Goal: Task Accomplishment & Management: Manage account settings

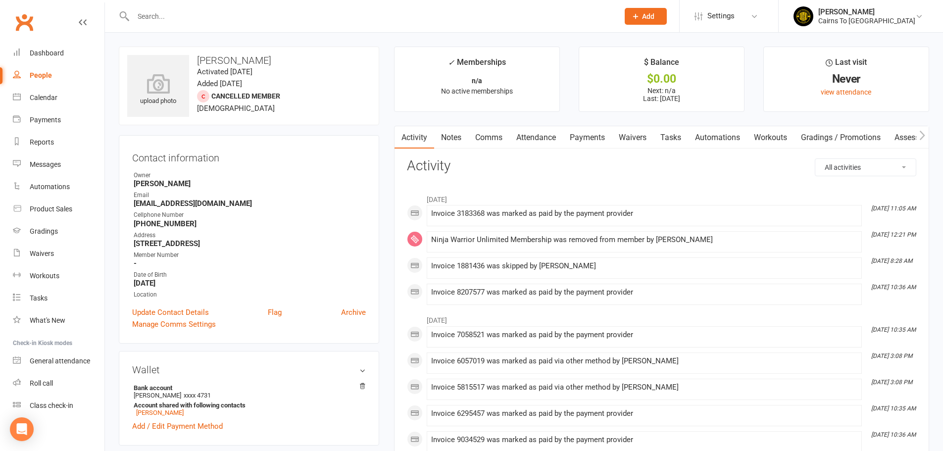
click at [48, 77] on div "People" at bounding box center [41, 75] width 22 height 8
select select "100"
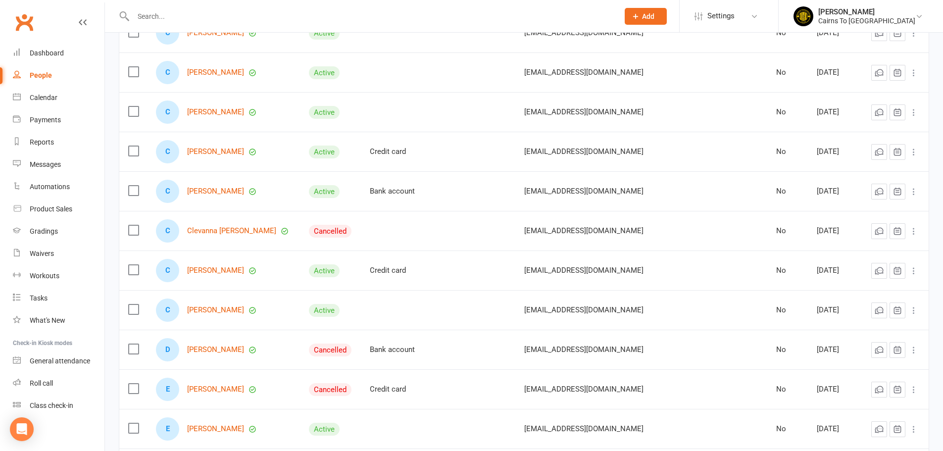
scroll to position [297, 0]
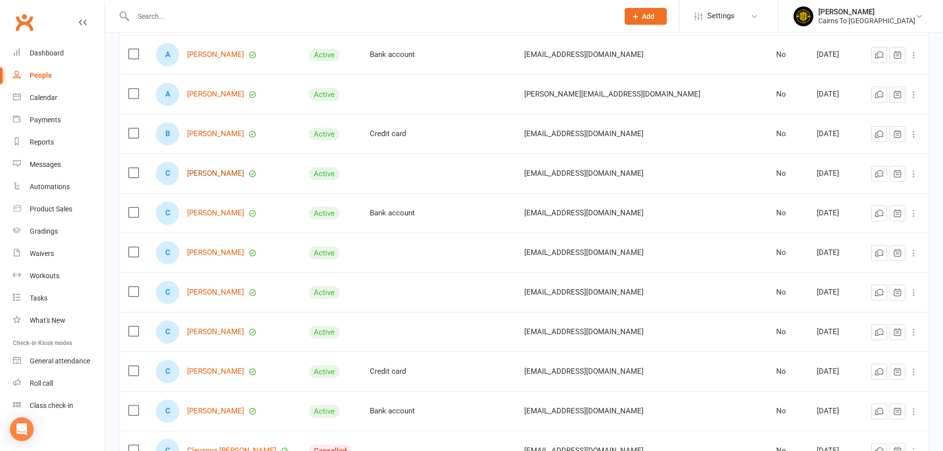
click at [220, 174] on link "[PERSON_NAME]" at bounding box center [215, 173] width 57 height 8
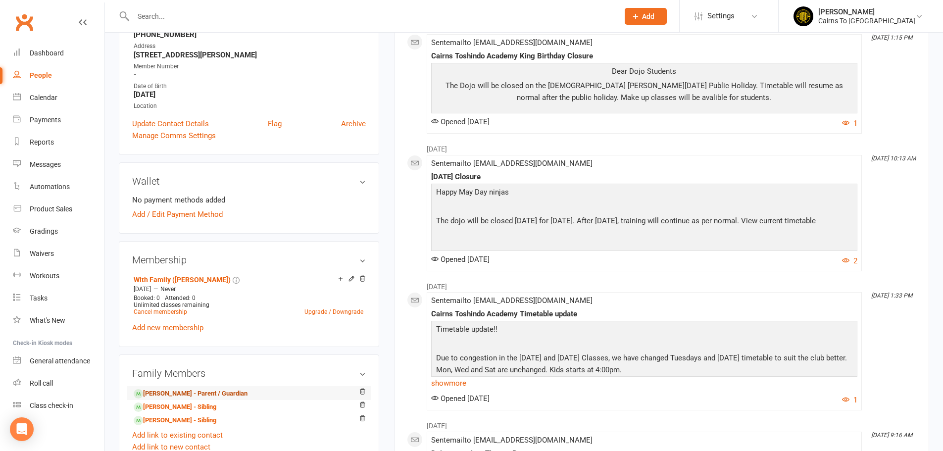
scroll to position [198, 0]
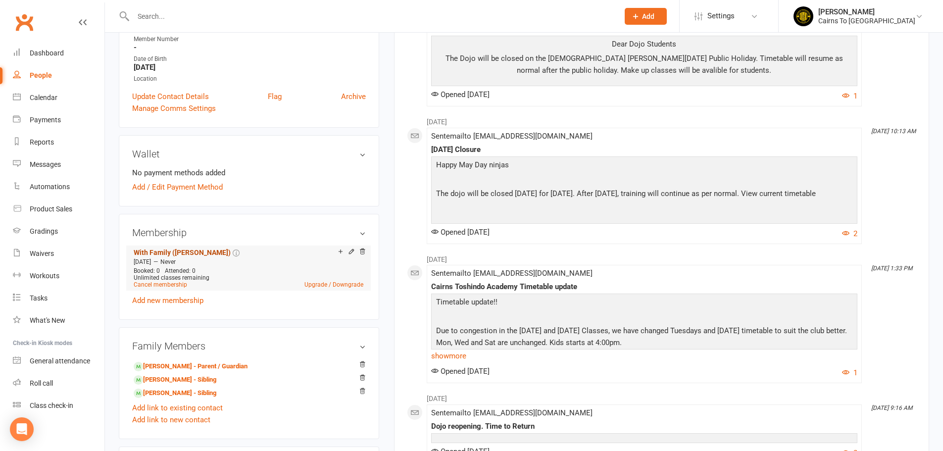
click at [168, 249] on link "With Family (Christina)" at bounding box center [182, 253] width 97 height 8
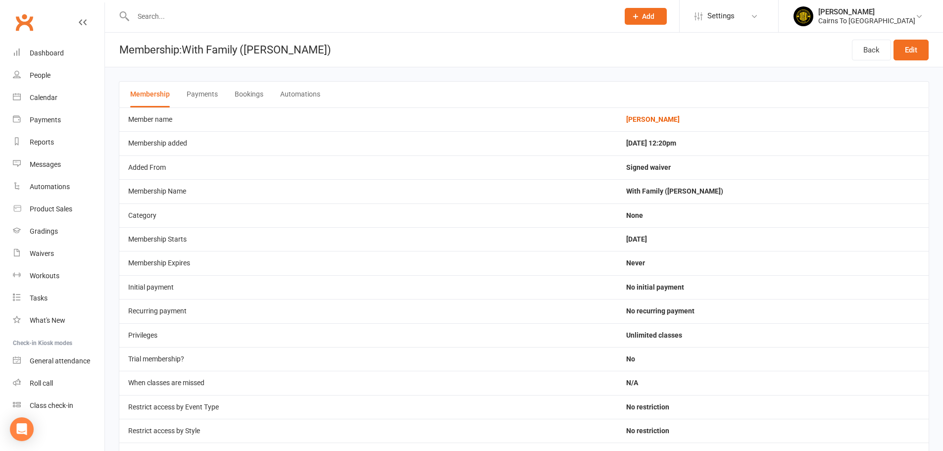
click at [204, 99] on button "Payments" at bounding box center [202, 95] width 31 height 26
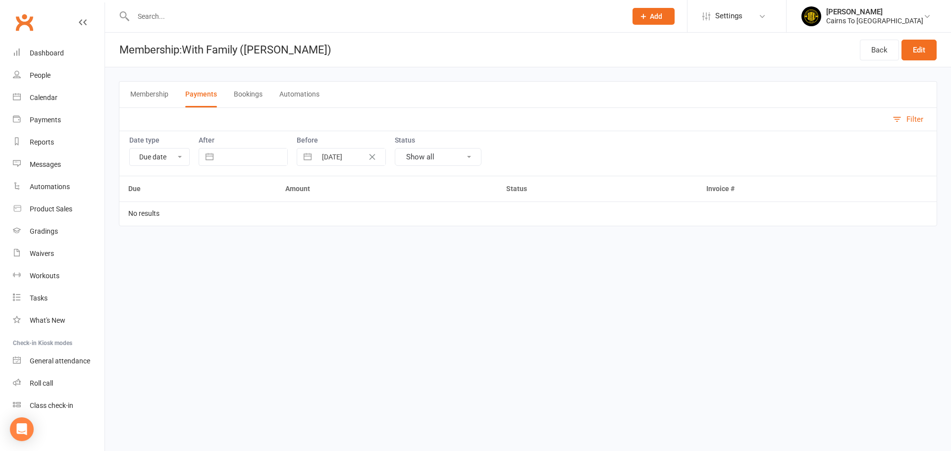
click at [139, 95] on button "Membership" at bounding box center [149, 95] width 38 height 26
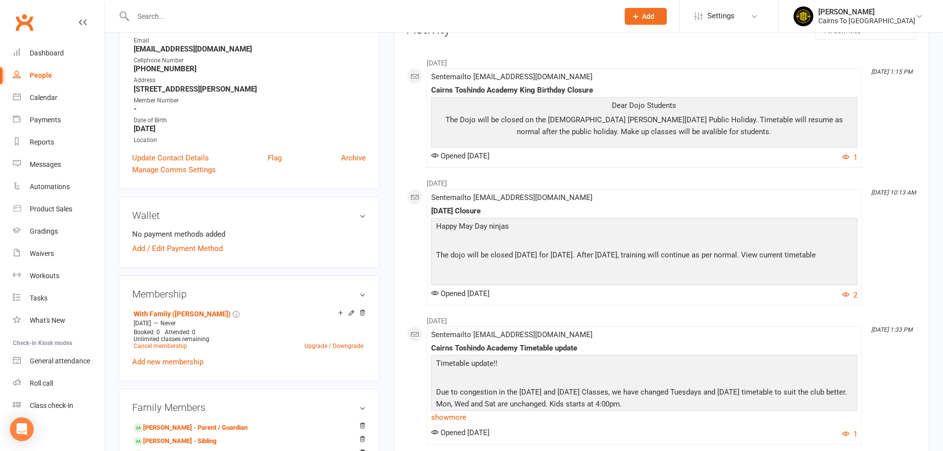
scroll to position [149, 0]
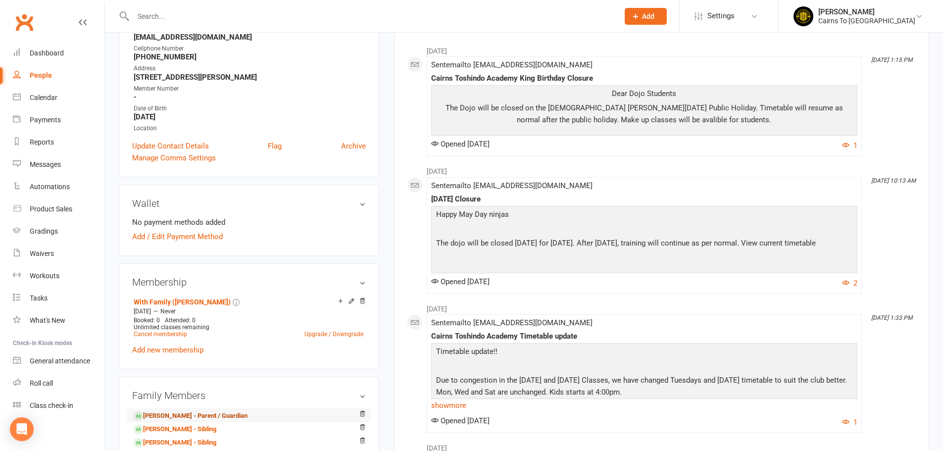
click at [189, 416] on link "Christina Sternbeck - Parent / Guardian" at bounding box center [191, 416] width 114 height 10
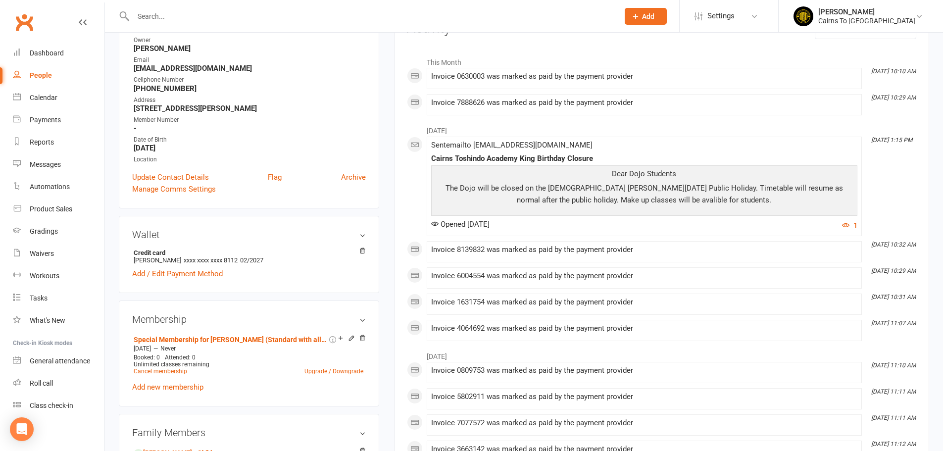
scroll to position [149, 0]
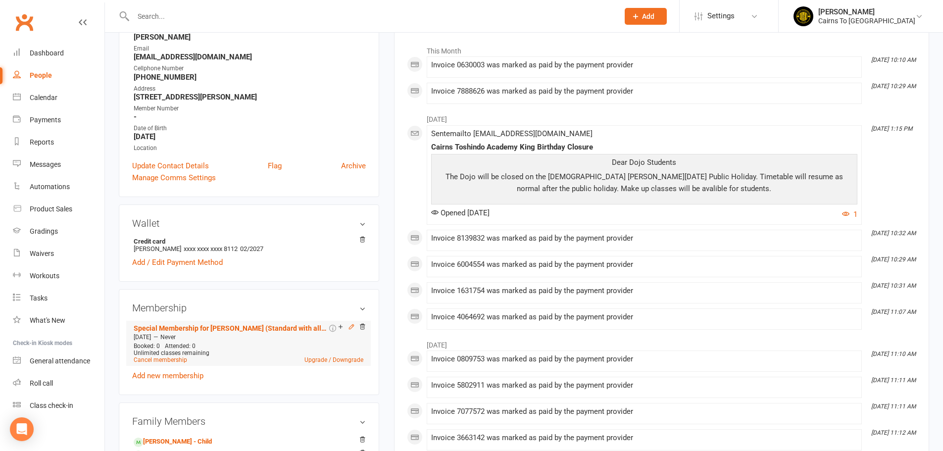
click at [353, 325] on icon at bounding box center [351, 327] width 4 height 4
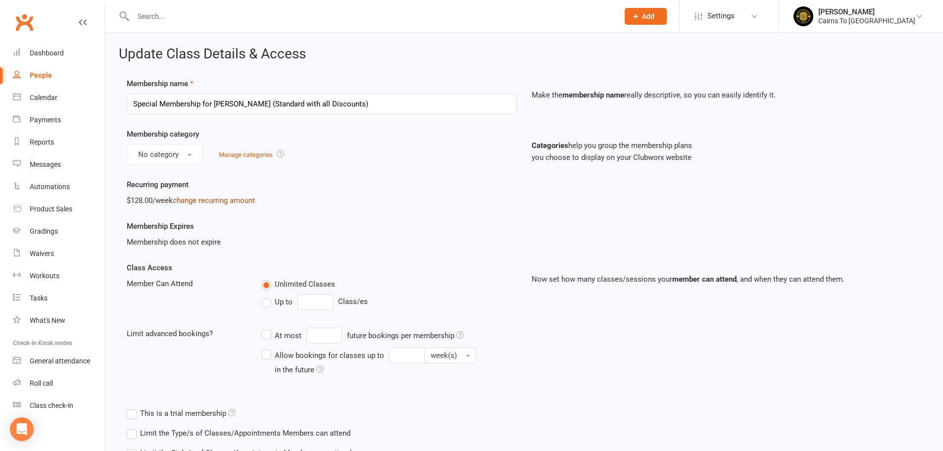
click at [192, 201] on link "change recurring amount" at bounding box center [214, 200] width 82 height 9
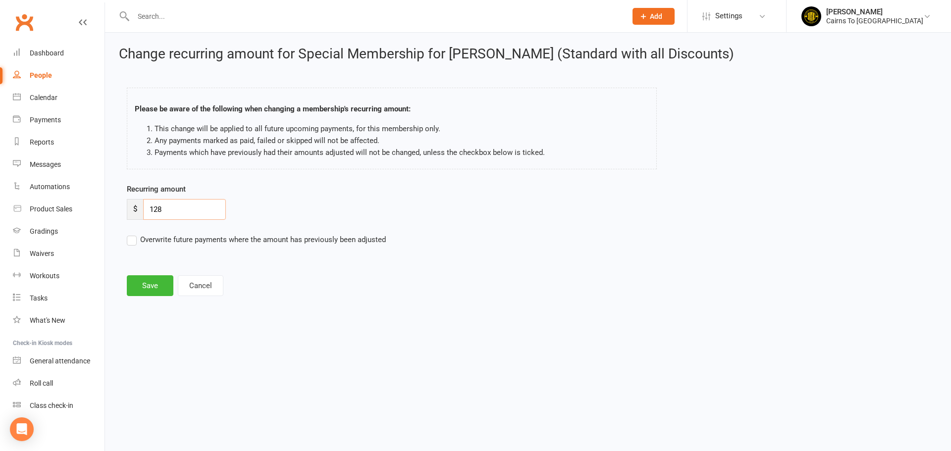
click at [193, 201] on input "128" at bounding box center [184, 209] width 83 height 21
type input "1"
type input "52"
click at [132, 237] on label "Overwrite future payments where the amount has previously been adjusted" at bounding box center [256, 240] width 259 height 12
click at [132, 234] on input "Overwrite future payments where the amount has previously been adjusted" at bounding box center [256, 234] width 259 height 0
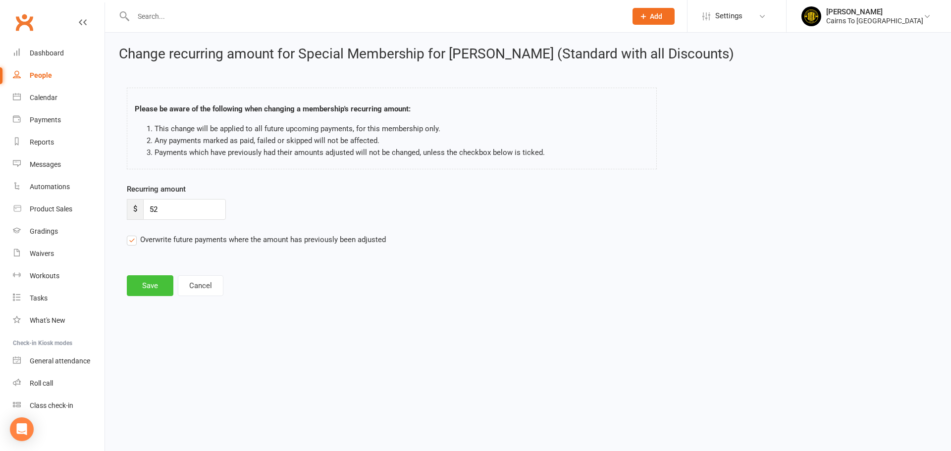
click at [155, 287] on button "Save" at bounding box center [150, 285] width 47 height 21
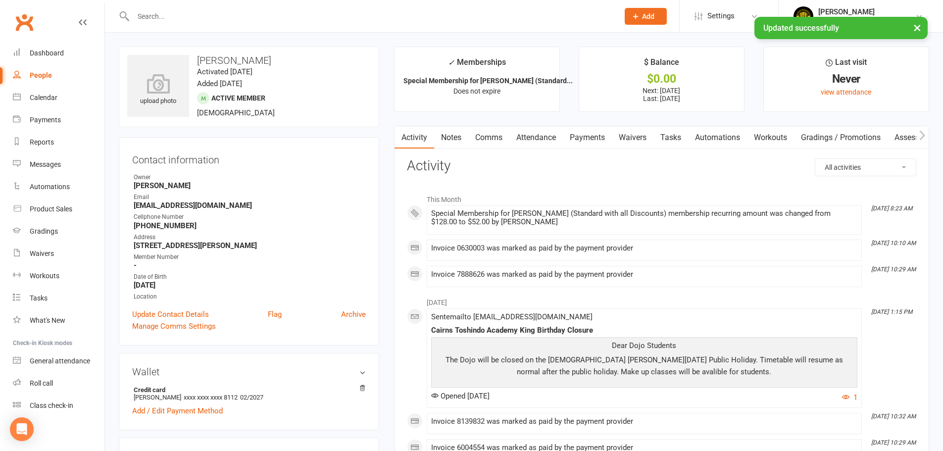
click at [586, 140] on link "Payments" at bounding box center [587, 137] width 49 height 23
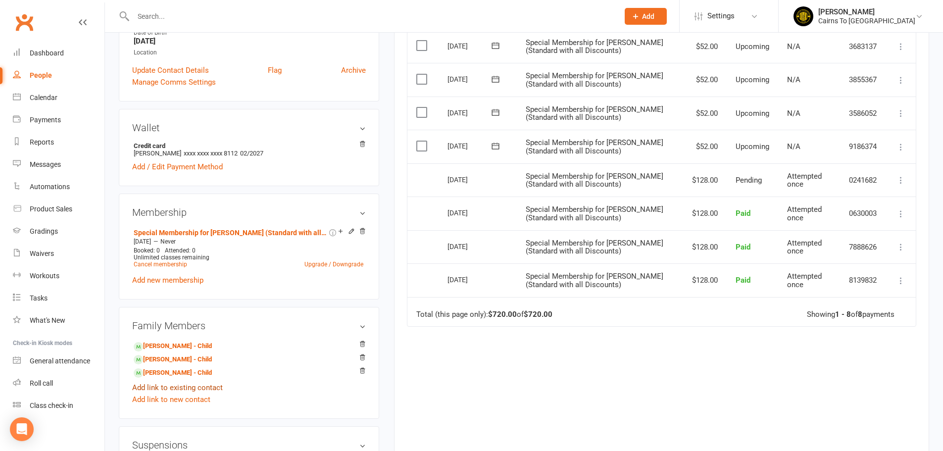
scroll to position [248, 0]
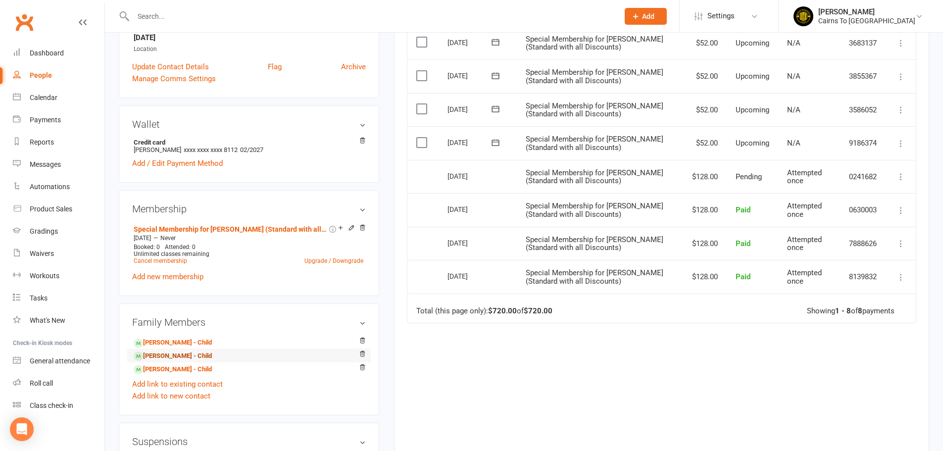
click at [175, 354] on link "Crystal Sternbeck - Child" at bounding box center [173, 356] width 78 height 10
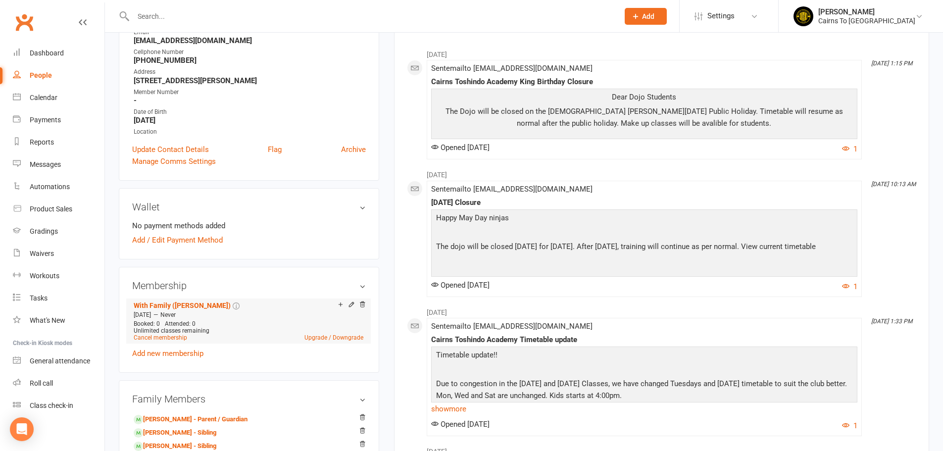
scroll to position [149, 0]
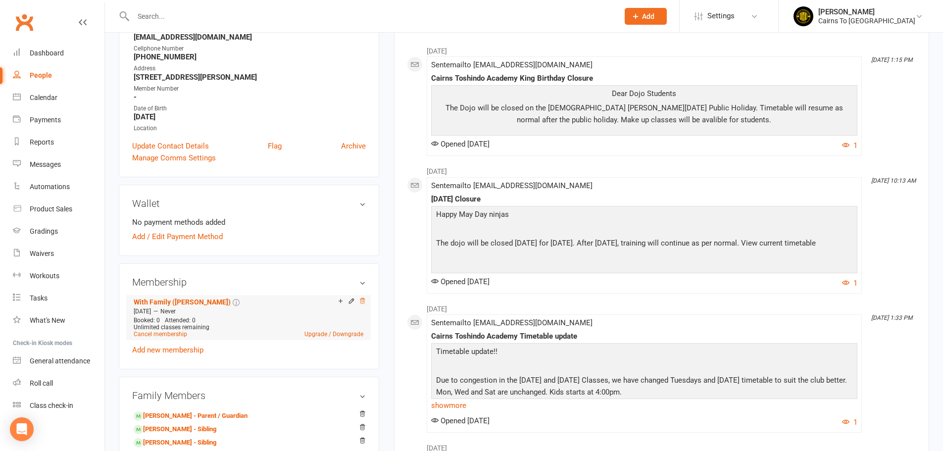
click at [364, 302] on icon at bounding box center [362, 301] width 7 height 7
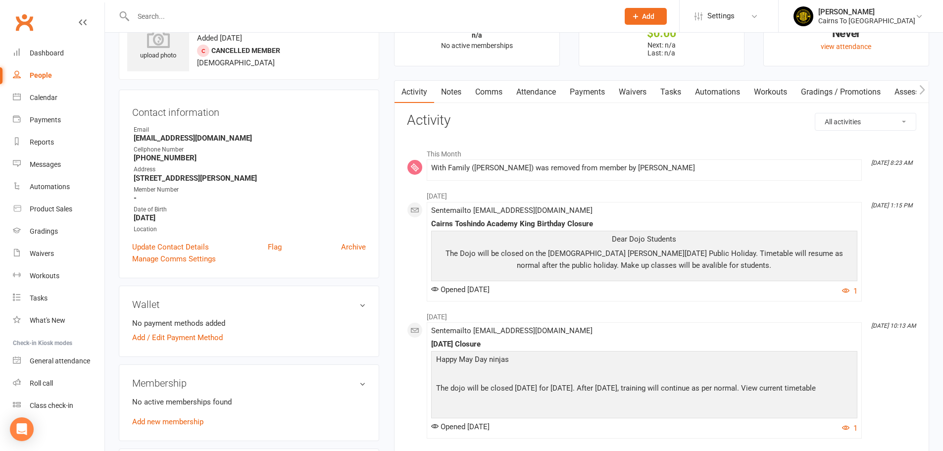
scroll to position [0, 0]
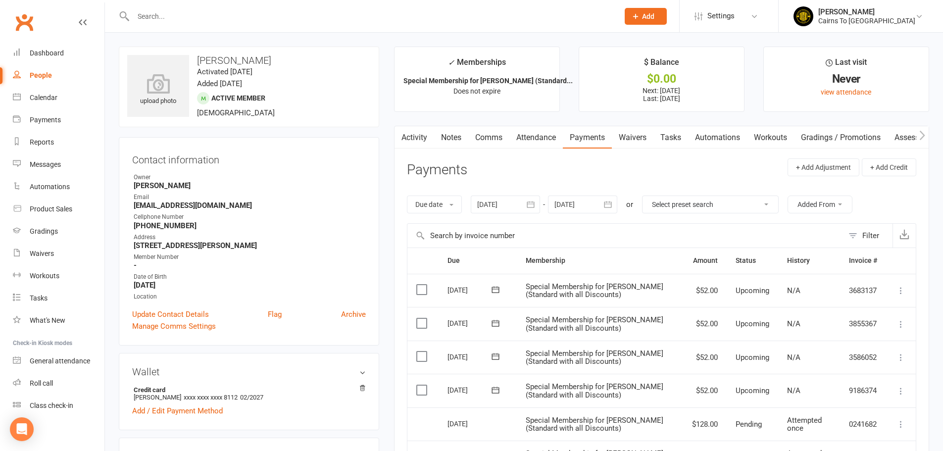
click at [48, 69] on link "People" at bounding box center [59, 75] width 92 height 22
select select "100"
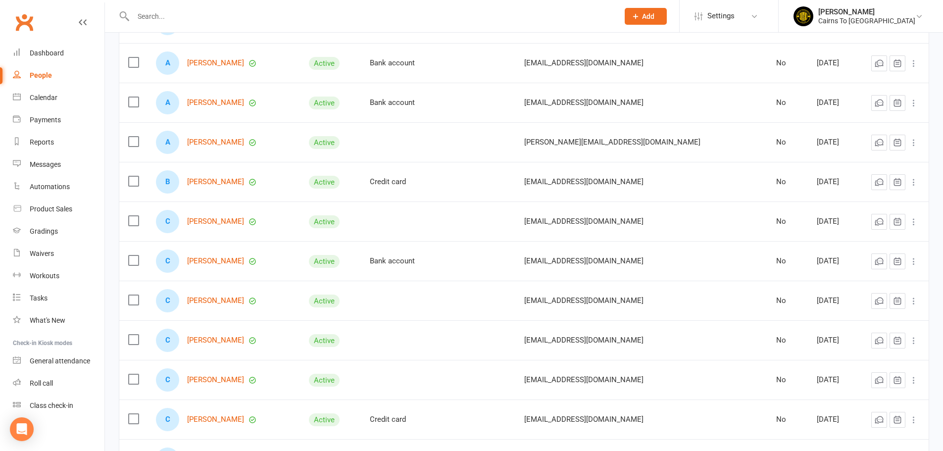
scroll to position [297, 0]
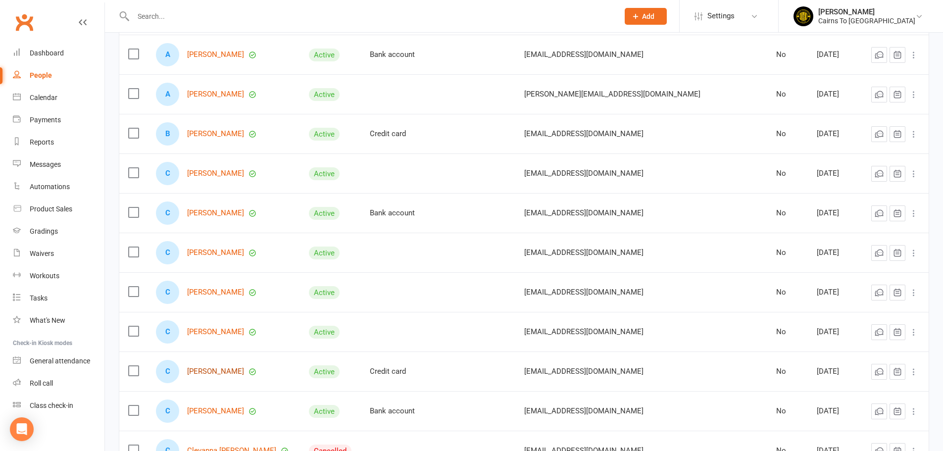
click at [233, 373] on link "[PERSON_NAME]" at bounding box center [215, 371] width 57 height 8
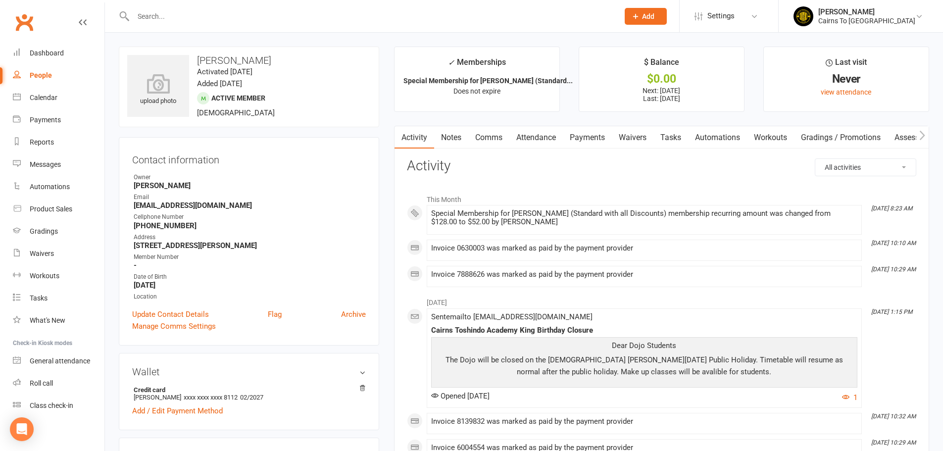
scroll to position [0, 0]
click at [600, 140] on link "Payments" at bounding box center [587, 137] width 49 height 23
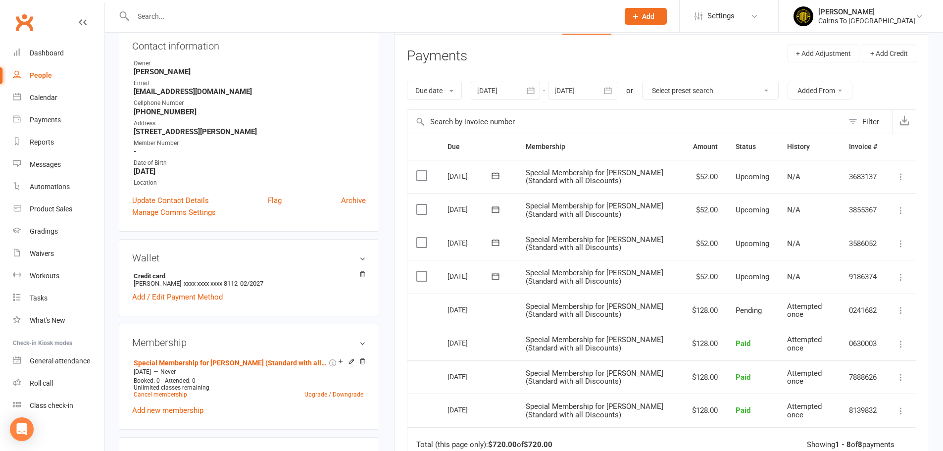
scroll to position [149, 0]
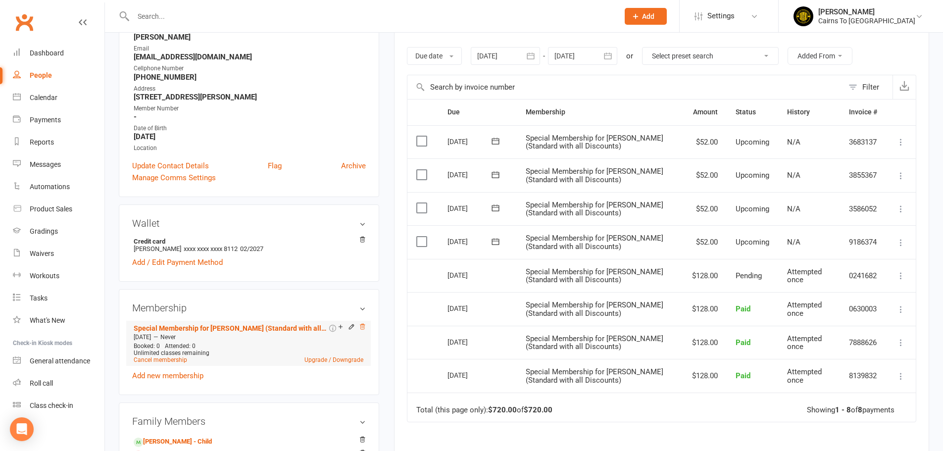
click at [364, 328] on icon at bounding box center [362, 326] width 7 height 7
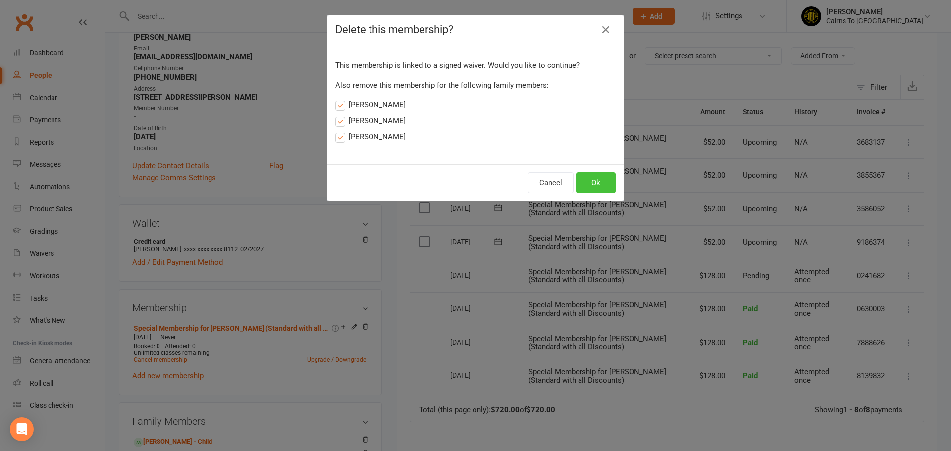
click at [591, 188] on button "Ok" at bounding box center [596, 182] width 40 height 21
click at [545, 184] on button "Cancel" at bounding box center [551, 182] width 46 height 21
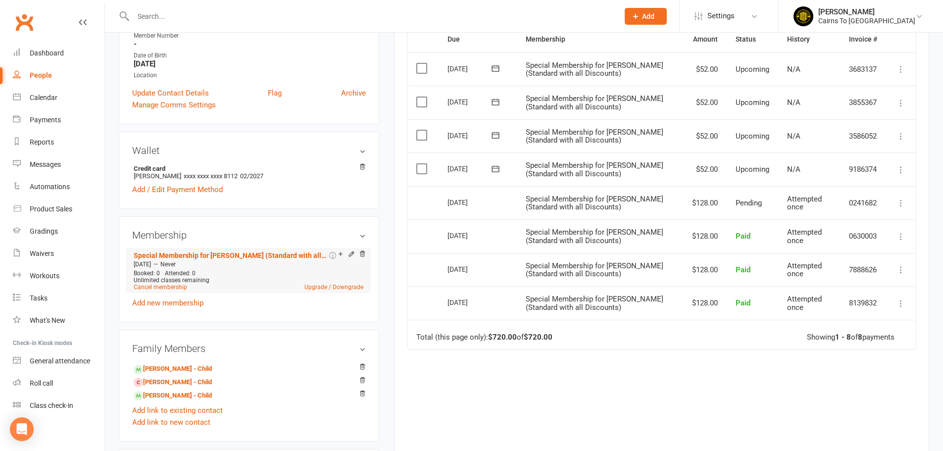
scroll to position [248, 0]
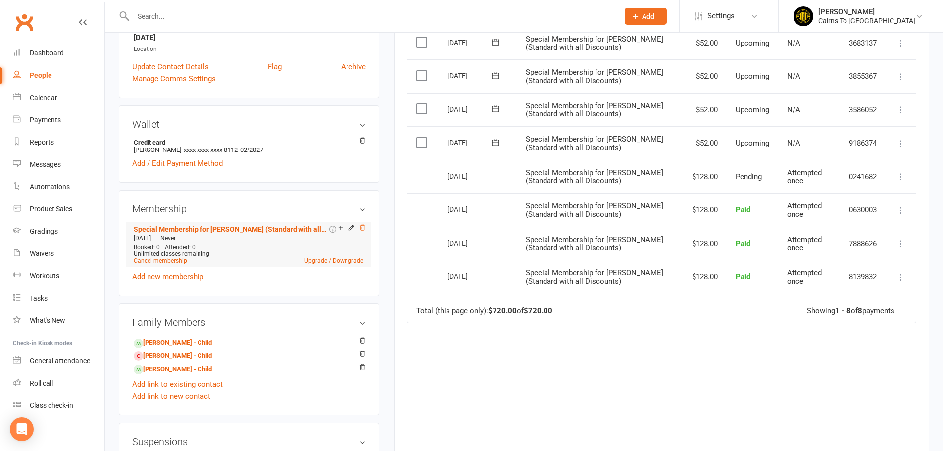
click at [364, 230] on icon at bounding box center [362, 227] width 7 height 7
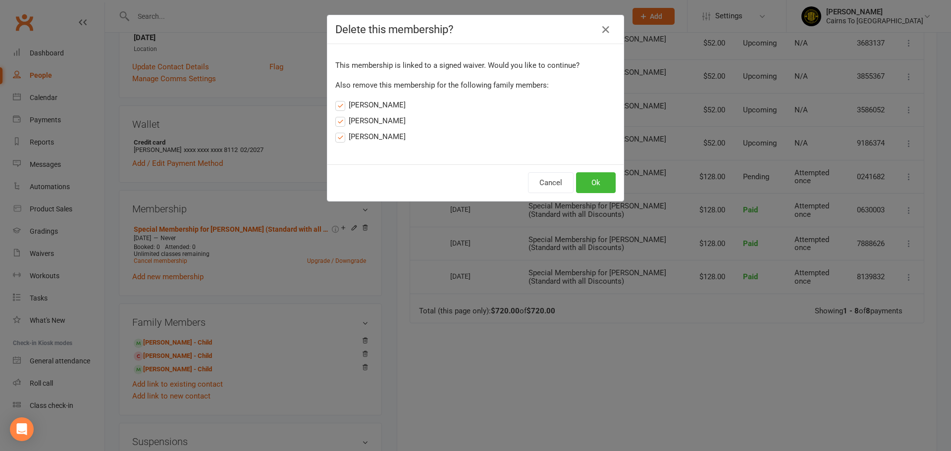
click at [340, 124] on label "[PERSON_NAME]" at bounding box center [370, 121] width 70 height 12
click at [340, 115] on input "[PERSON_NAME]" at bounding box center [338, 115] width 6 height 0
click at [337, 137] on label "[PERSON_NAME]" at bounding box center [370, 137] width 70 height 12
click at [337, 131] on input "[PERSON_NAME]" at bounding box center [338, 131] width 6 height 0
click at [338, 107] on label "[PERSON_NAME]" at bounding box center [370, 105] width 70 height 12
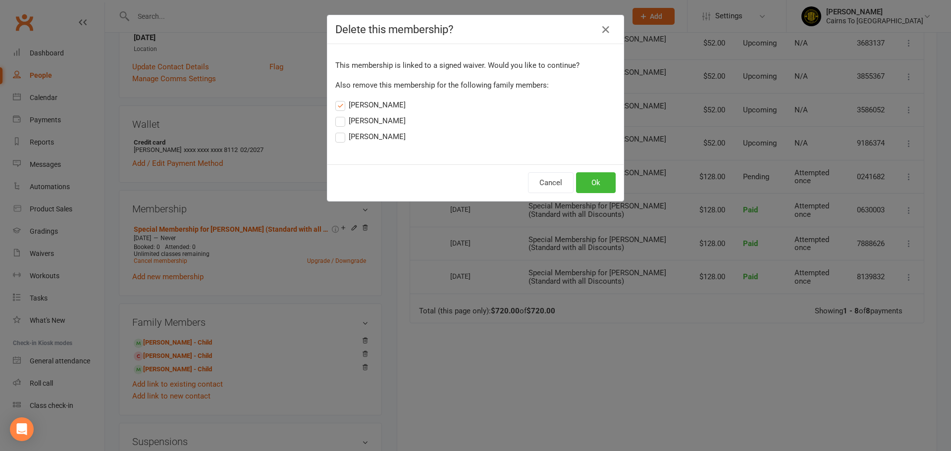
click at [338, 99] on input "[PERSON_NAME]" at bounding box center [338, 99] width 6 height 0
click at [582, 180] on button "Ok" at bounding box center [596, 182] width 40 height 21
click at [588, 182] on button "Ok" at bounding box center [596, 182] width 40 height 21
click at [547, 187] on button "Cancel" at bounding box center [551, 182] width 46 height 21
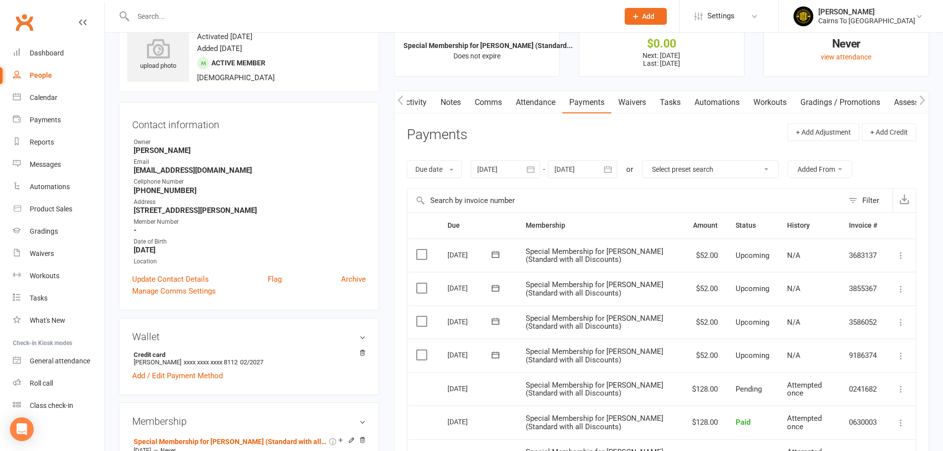
scroll to position [0, 0]
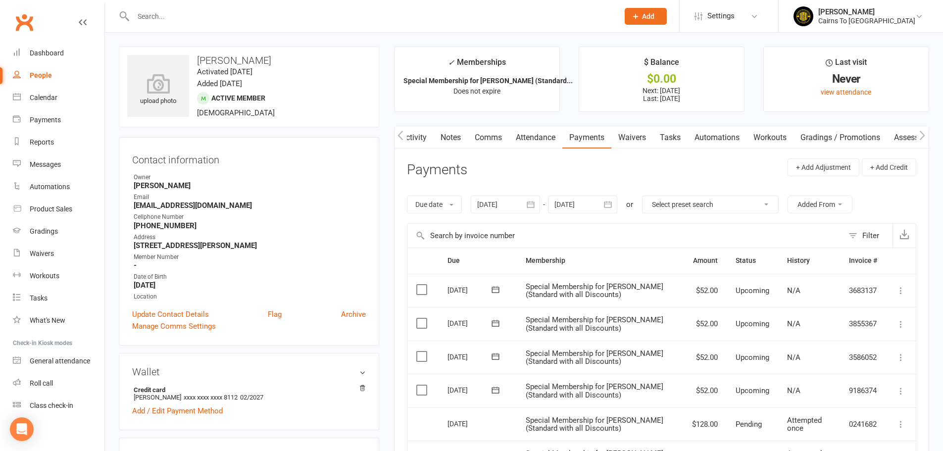
click at [79, 24] on icon at bounding box center [83, 22] width 8 height 8
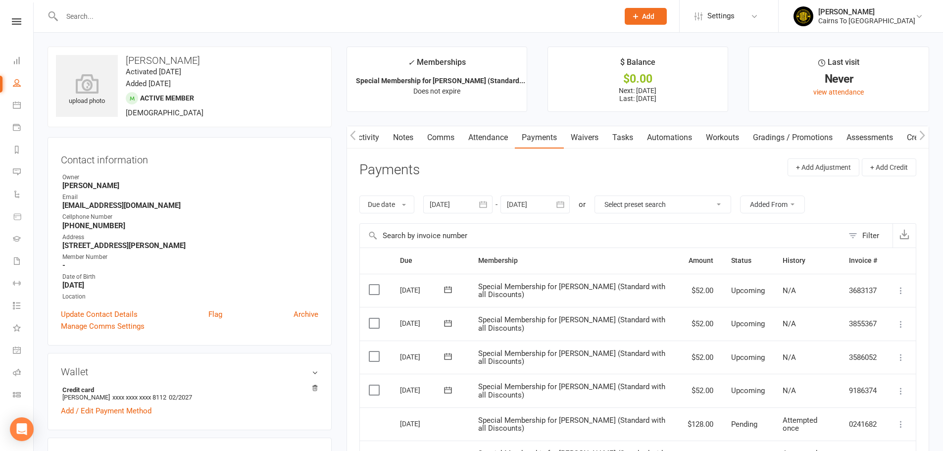
click at [18, 77] on link "People" at bounding box center [23, 84] width 20 height 22
select select "100"
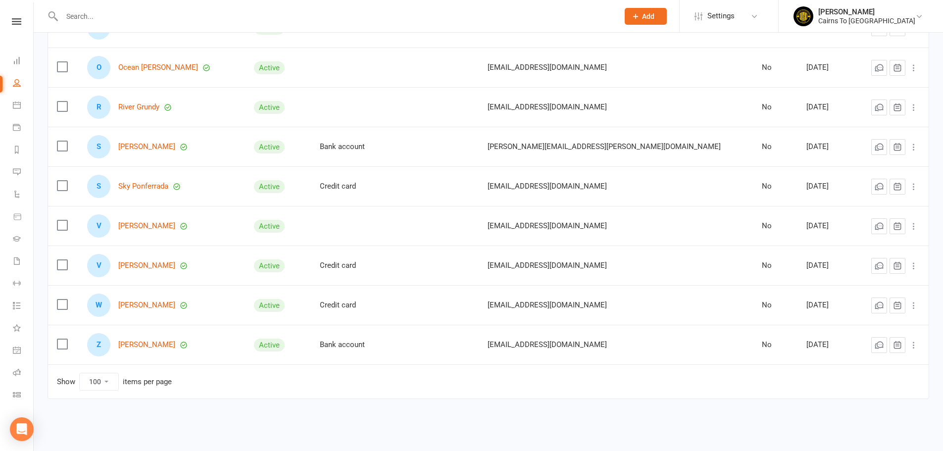
scroll to position [1712, 0]
click at [152, 346] on link "[PERSON_NAME]" at bounding box center [146, 344] width 57 height 8
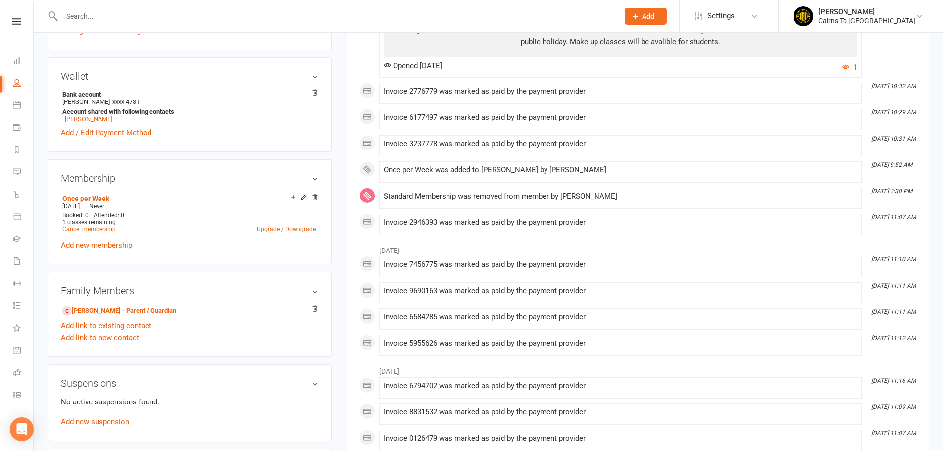
scroll to position [297, 0]
click at [270, 229] on link "Upgrade / Downgrade" at bounding box center [286, 227] width 59 height 7
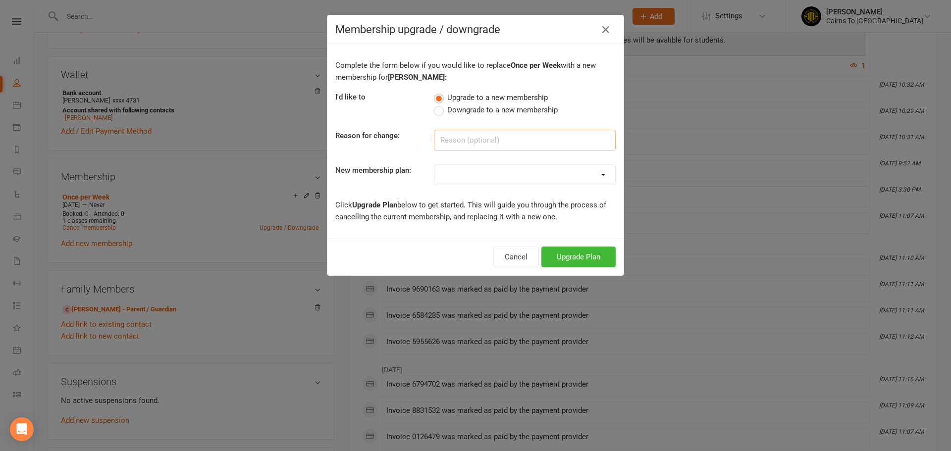
click at [464, 143] on input at bounding box center [525, 140] width 182 height 21
type input "Restored to Standard"
click at [469, 172] on select "Ninja Warrior Unlimited Membership Standard Membership 3 Month Cash Membership …" at bounding box center [524, 175] width 181 height 20
select select "1"
click at [434, 165] on select "Ninja Warrior Unlimited Membership Standard Membership 3 Month Cash Membership …" at bounding box center [524, 175] width 181 height 20
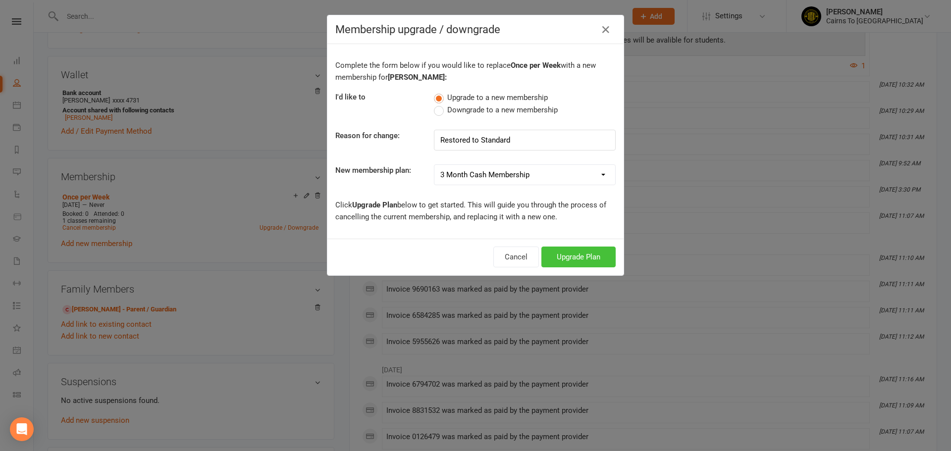
click at [589, 259] on button "Upgrade Plan" at bounding box center [578, 257] width 74 height 21
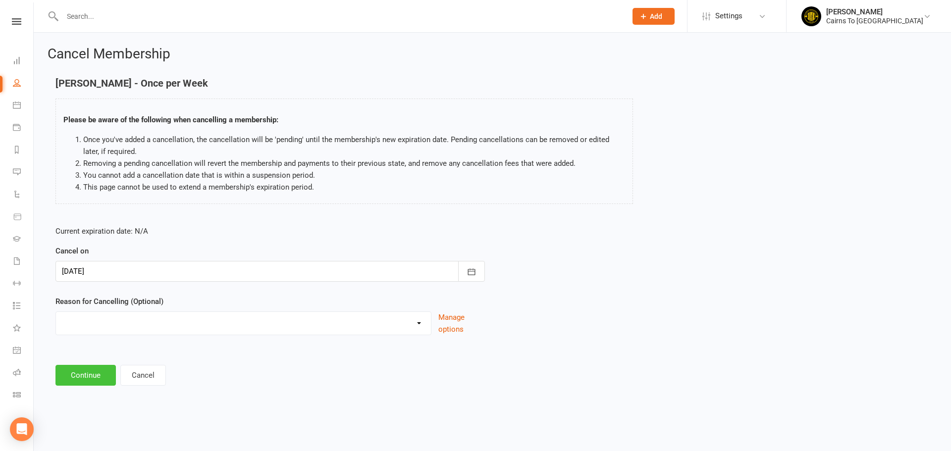
click at [83, 379] on button "Continue" at bounding box center [85, 375] width 60 height 21
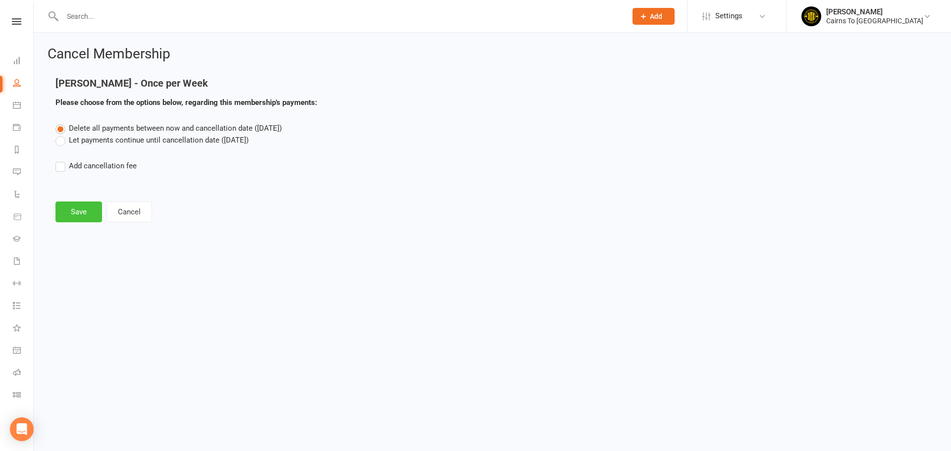
click at [86, 215] on button "Save" at bounding box center [78, 212] width 47 height 21
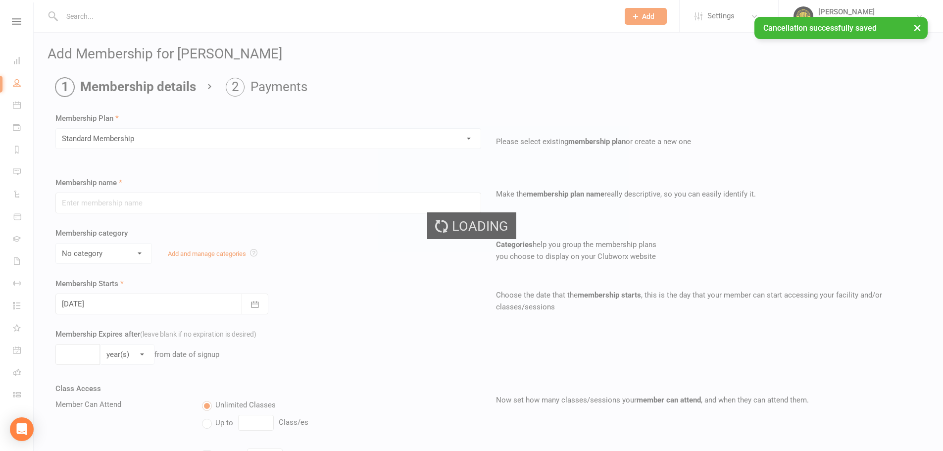
type input "Standard Membership"
select select "3"
type input "0"
type input "3"
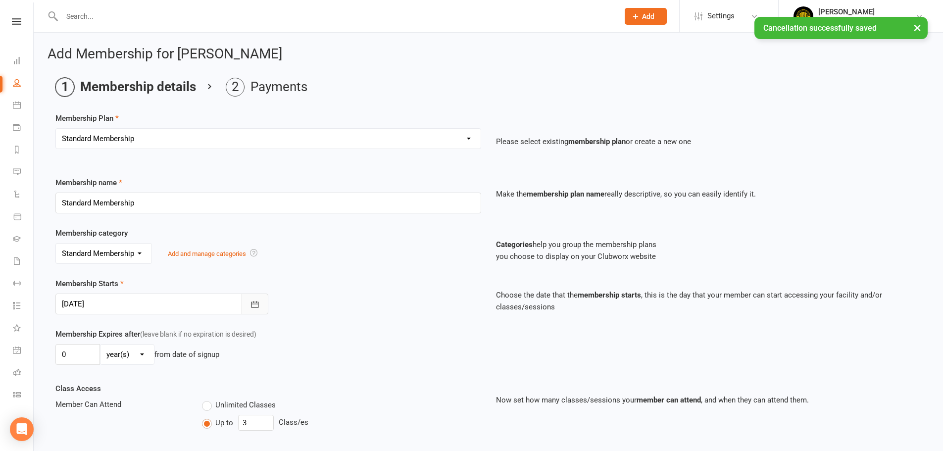
click at [258, 306] on icon "button" at bounding box center [255, 305] width 10 height 10
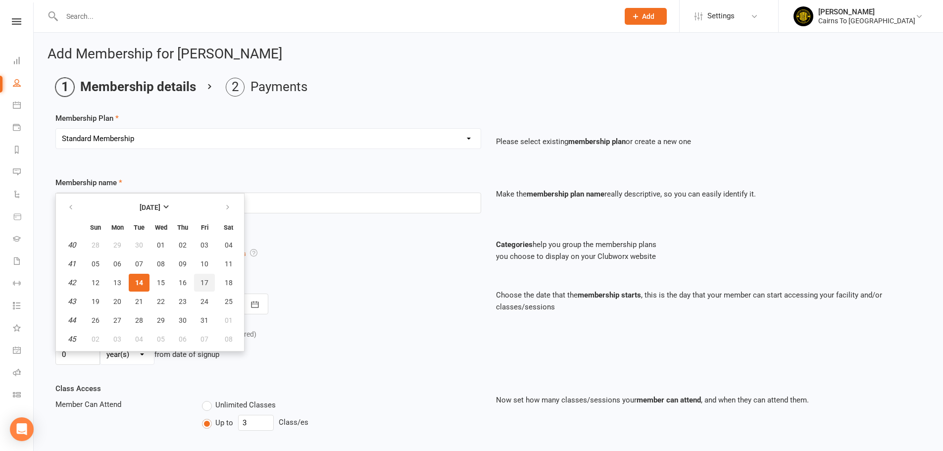
click at [202, 285] on span "17" at bounding box center [205, 283] width 8 height 8
type input "17 Oct 2025"
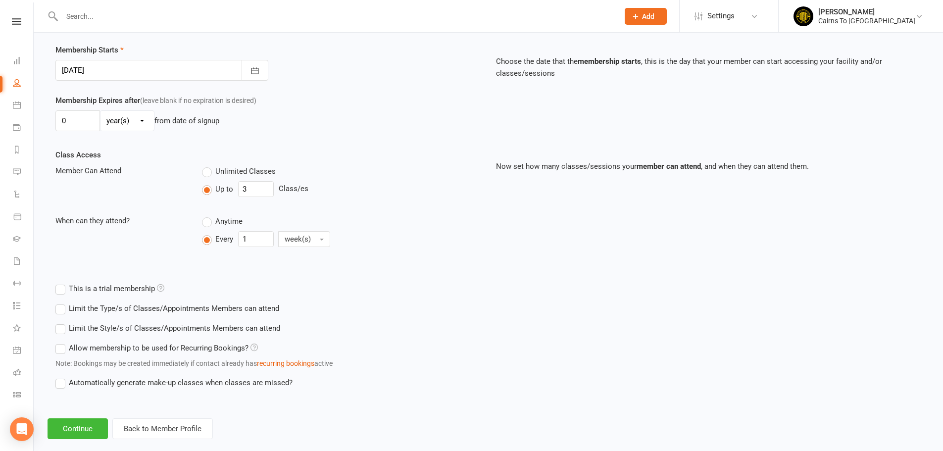
scroll to position [251, 0]
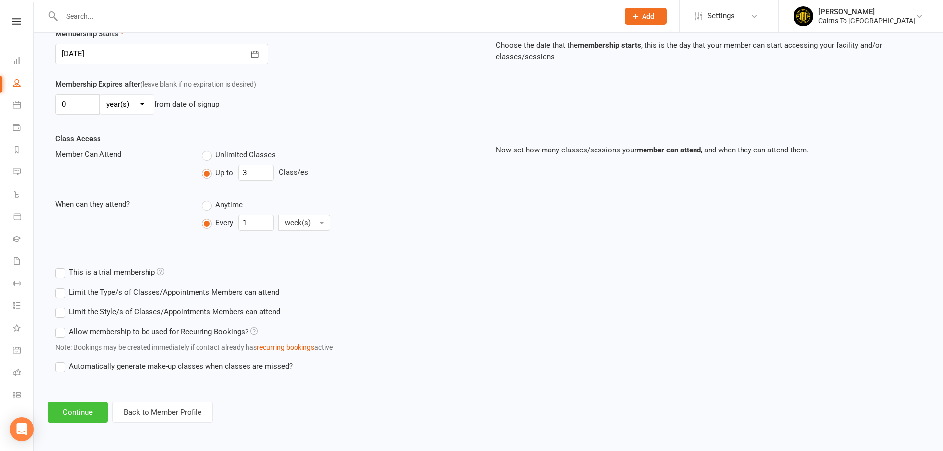
click at [83, 412] on button "Continue" at bounding box center [78, 412] width 60 height 21
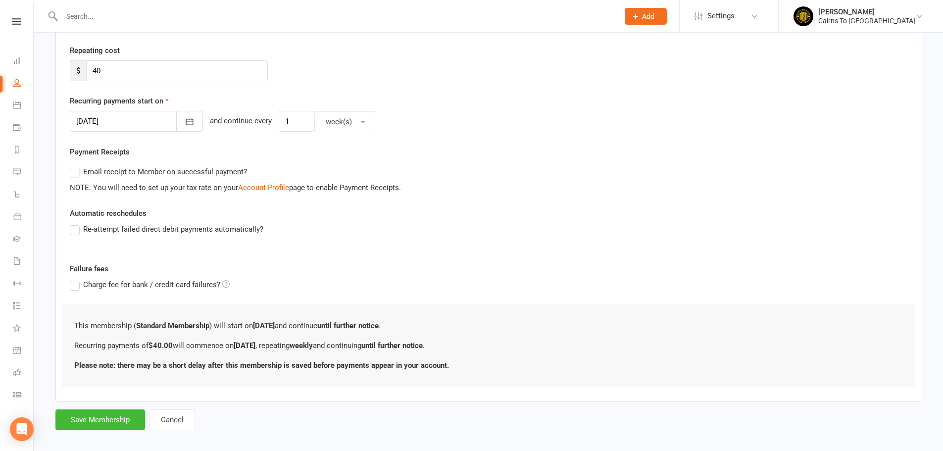
scroll to position [190, 0]
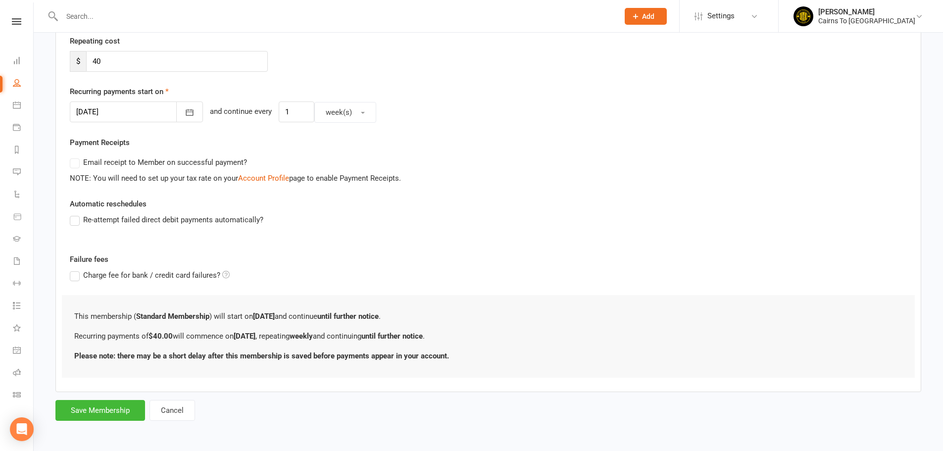
click at [75, 221] on label "Re-attempt failed direct debit payments automatically?" at bounding box center [167, 220] width 194 height 12
click at [75, 214] on input "Re-attempt failed direct debit payments automatically?" at bounding box center [73, 214] width 6 height 0
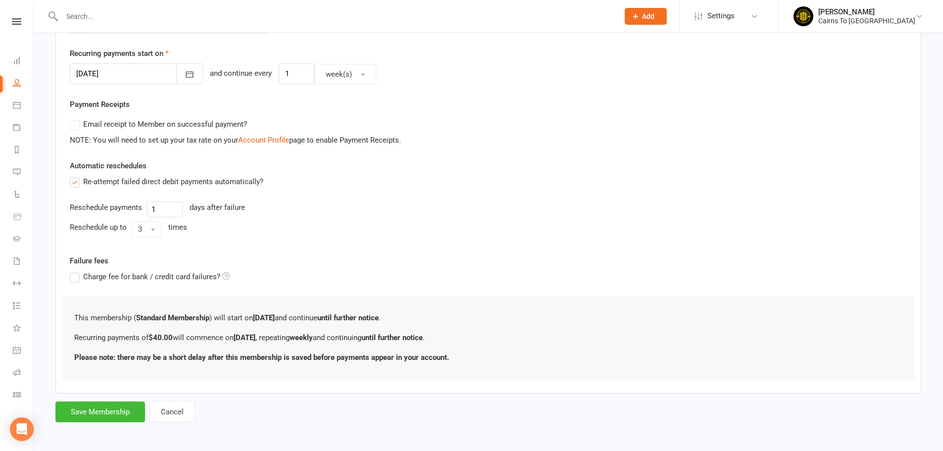
scroll to position [229, 0]
click at [102, 414] on button "Save Membership" at bounding box center [100, 410] width 90 height 21
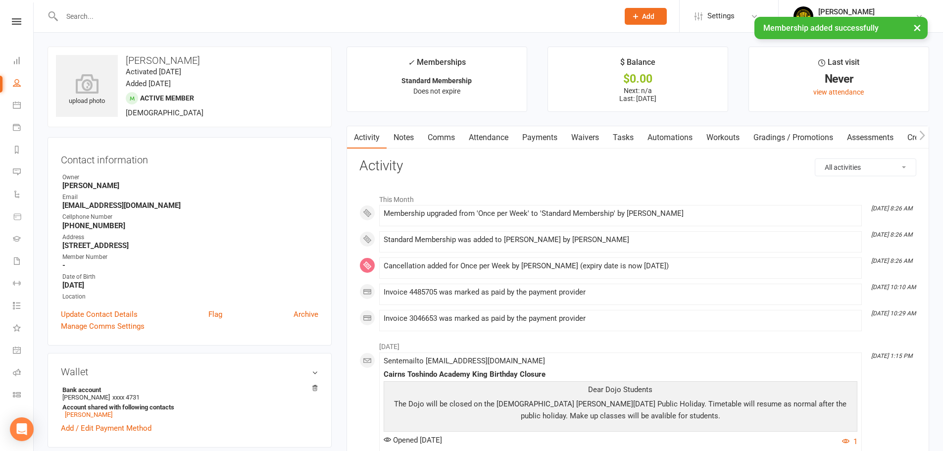
click at [540, 142] on link "Payments" at bounding box center [540, 137] width 49 height 23
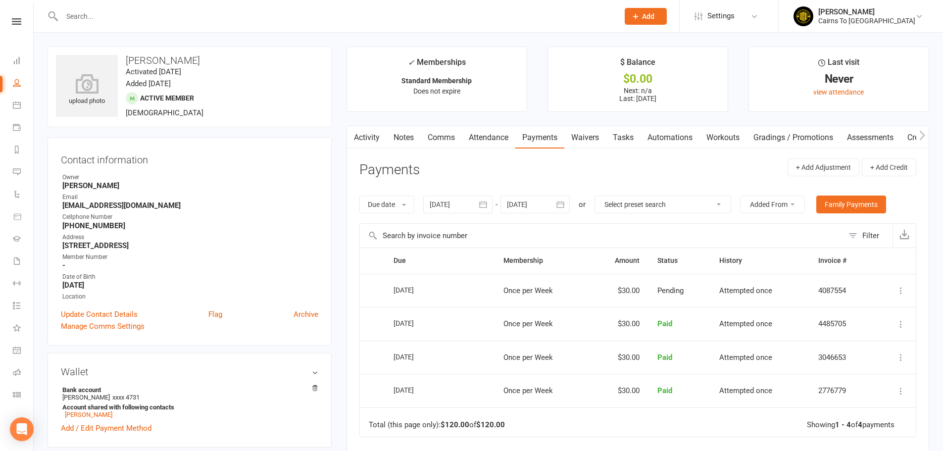
click at [516, 182] on header "Payments + Add Adjustment + Add Credit" at bounding box center [638, 171] width 557 height 27
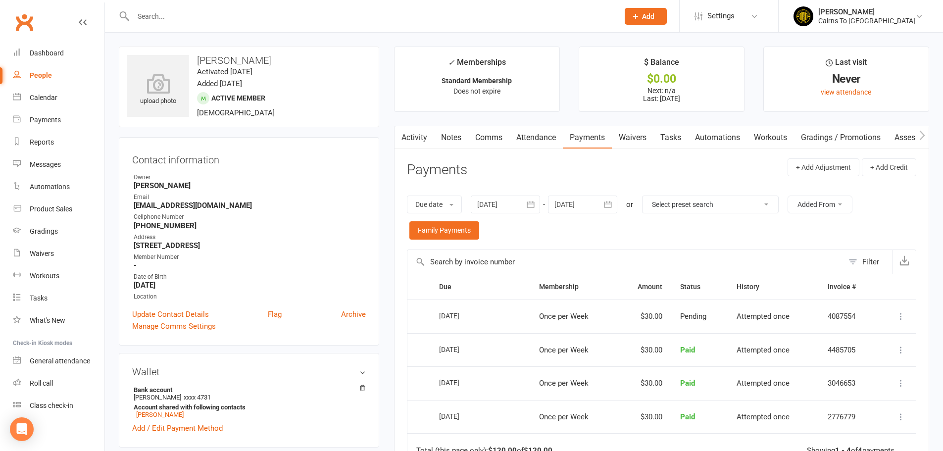
click at [45, 75] on div "People" at bounding box center [41, 75] width 22 height 8
select select "100"
